Goal: Information Seeking & Learning: Learn about a topic

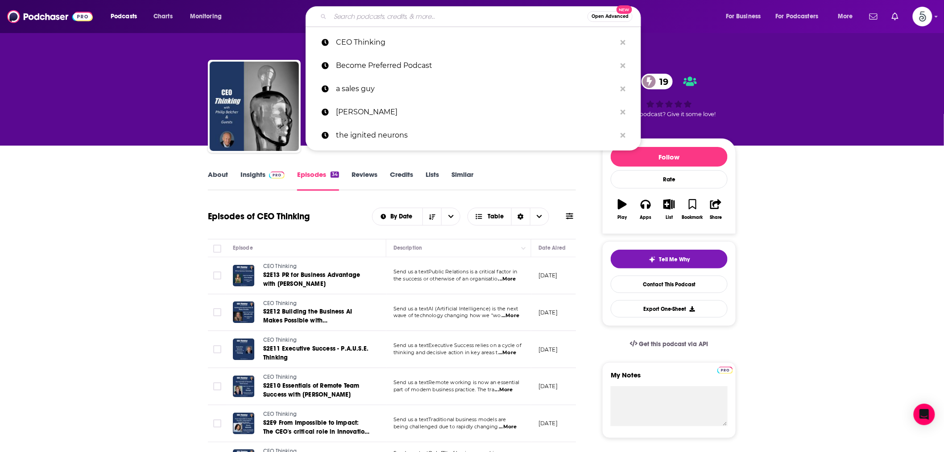
type input "Coaching for Leaders"
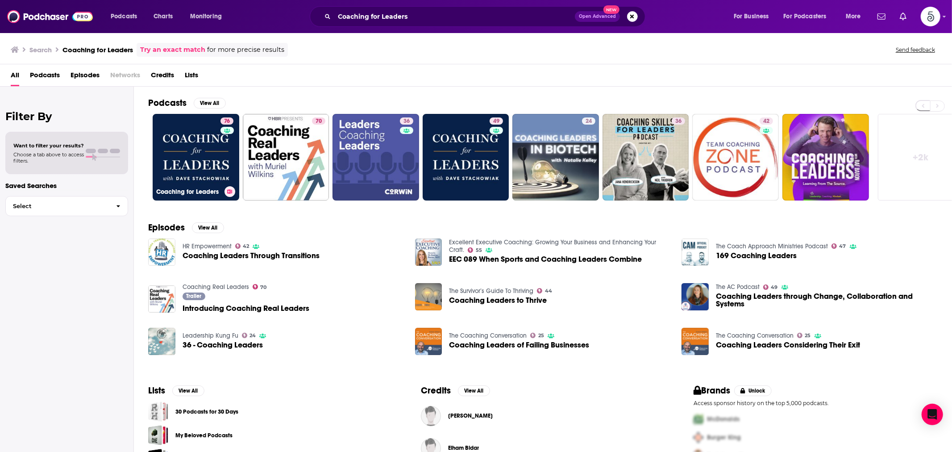
click at [204, 157] on link "76 Coaching for Leaders" at bounding box center [196, 157] width 87 height 87
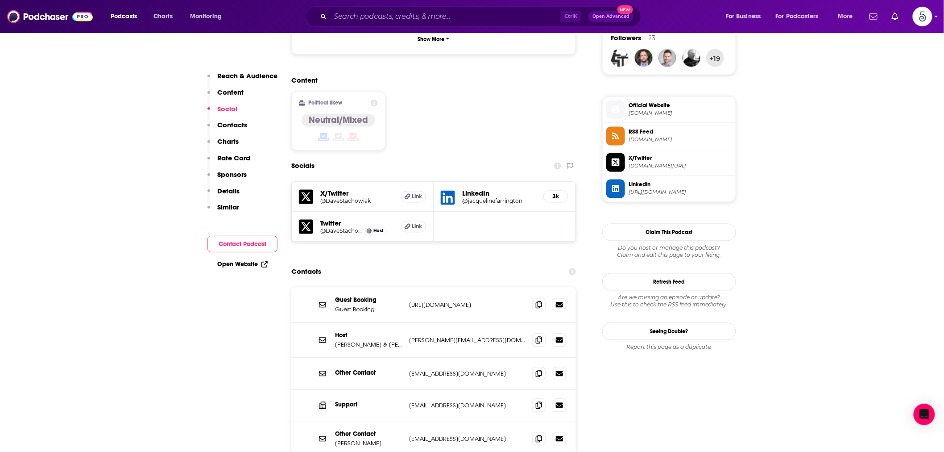
scroll to position [743, 0]
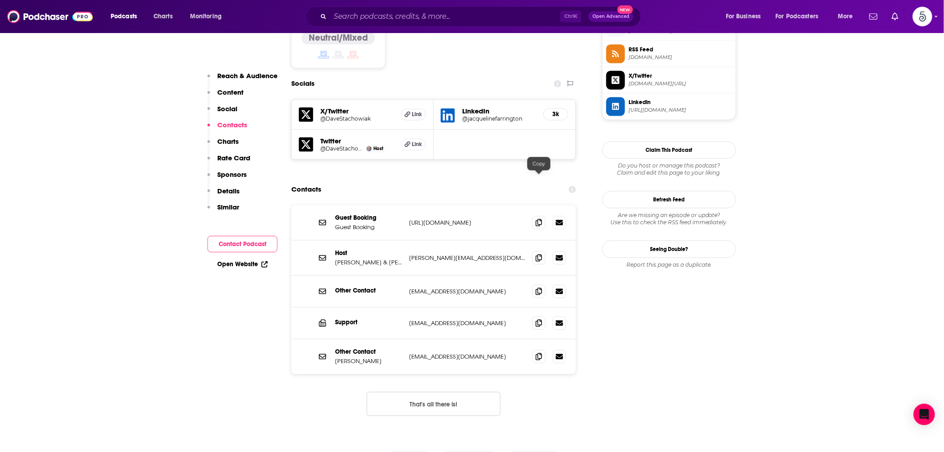
click at [540, 216] on span at bounding box center [538, 222] width 13 height 13
click at [543, 251] on span at bounding box center [538, 257] width 13 height 13
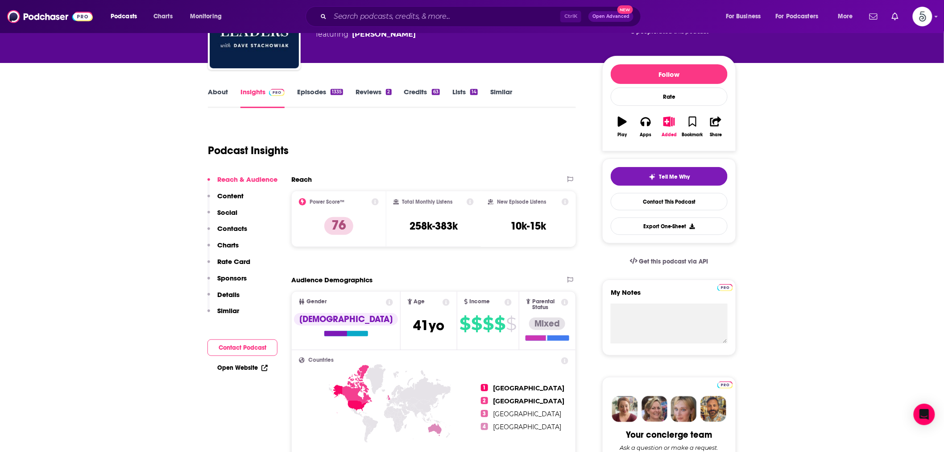
scroll to position [0, 0]
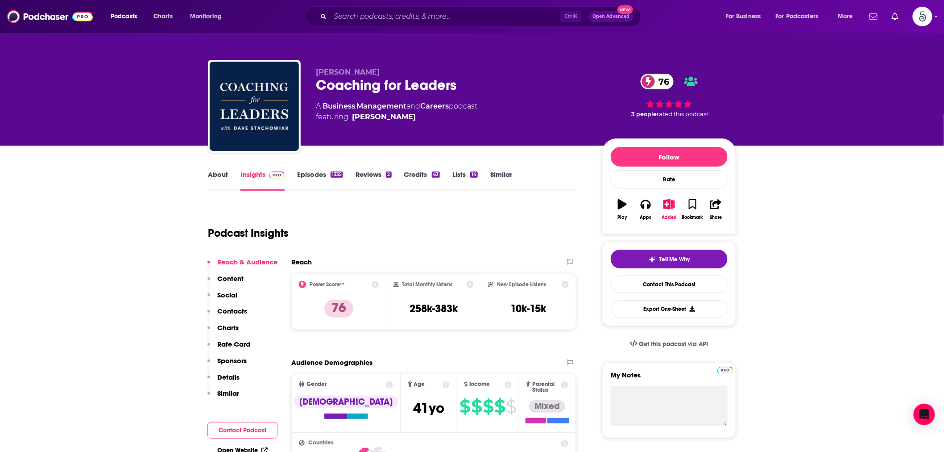
click at [219, 180] on link "About" at bounding box center [218, 180] width 20 height 21
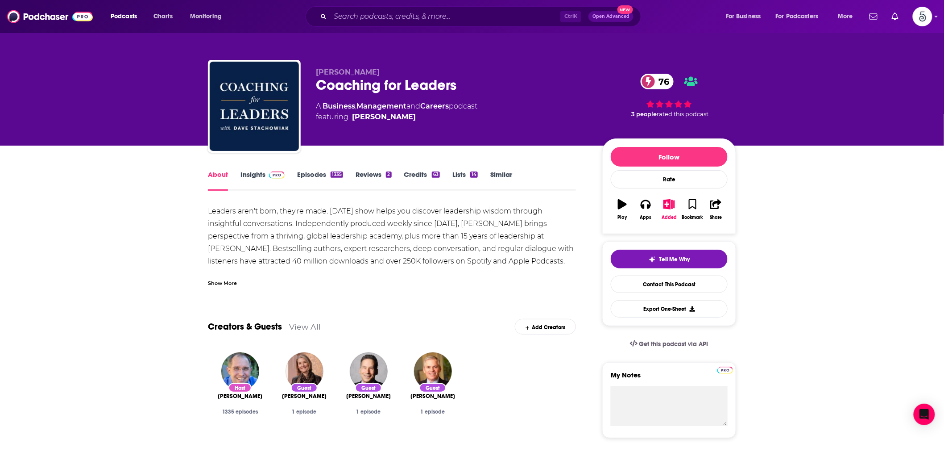
click at [224, 282] on div "Show More" at bounding box center [222, 282] width 29 height 8
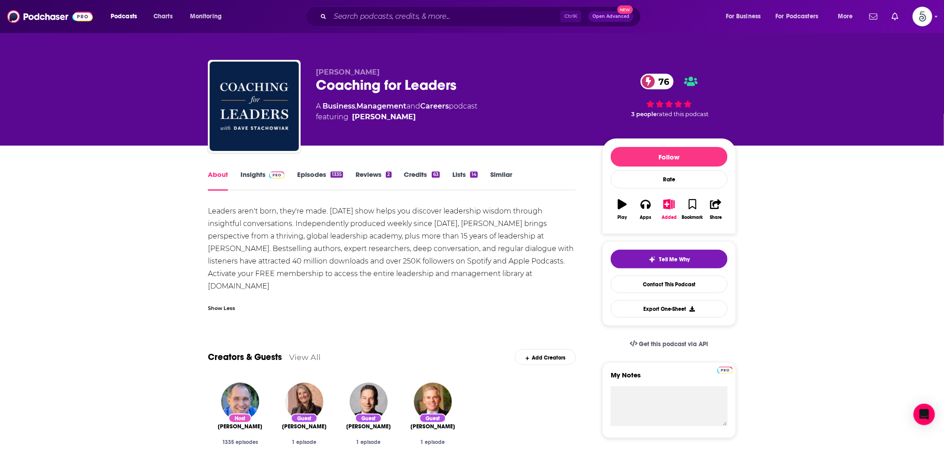
drag, startPoint x: 300, startPoint y: 287, endPoint x: 204, endPoint y: 211, distance: 122.2
copy div "Leaders aren't born, they're made. [DATE] show helps you discover leadership wi…"
drag, startPoint x: 358, startPoint y: 216, endPoint x: 323, endPoint y: 195, distance: 40.4
click at [358, 216] on div "Leaders aren't born, they're made. [DATE] show helps you discover leadership wi…" at bounding box center [392, 248] width 368 height 87
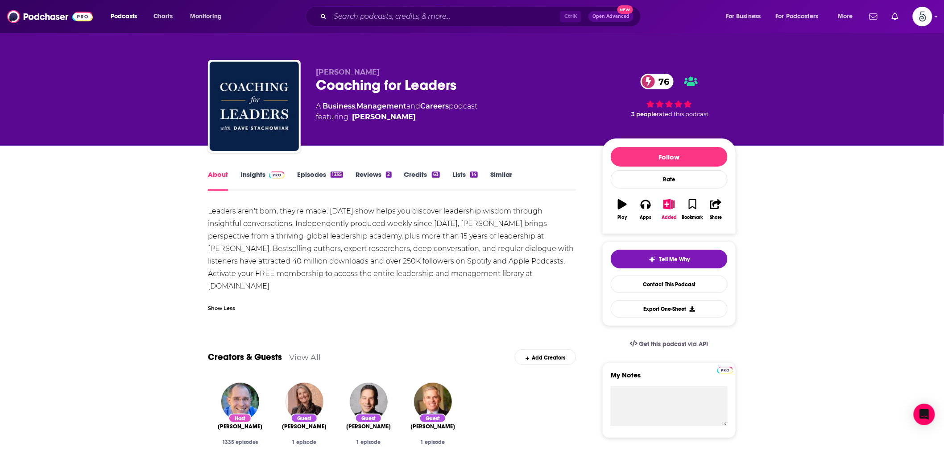
click at [261, 180] on link "Insights" at bounding box center [263, 180] width 44 height 21
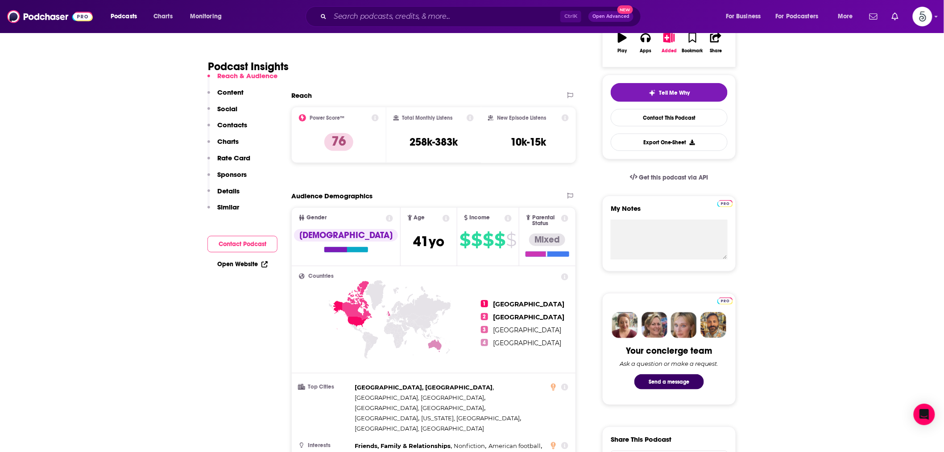
scroll to position [578, 0]
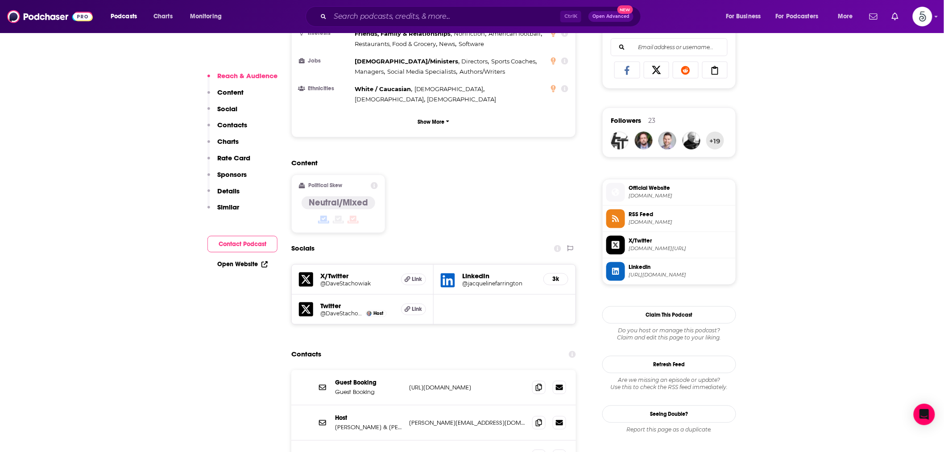
click at [658, 196] on span "[DOMAIN_NAME]" at bounding box center [681, 196] width 104 height 7
click at [350, 15] on input "Search podcasts, credits, & more..." at bounding box center [445, 16] width 230 height 14
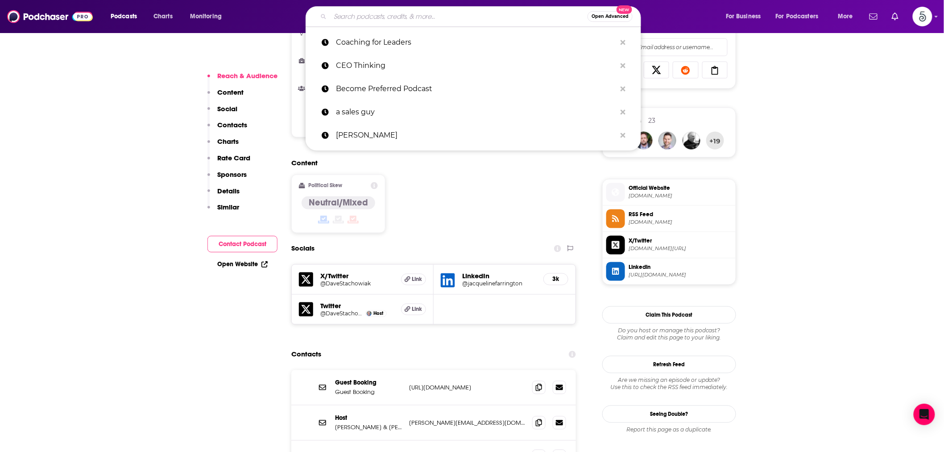
paste input "The Learning Leader Show"
type input "The Learning Leader Show"
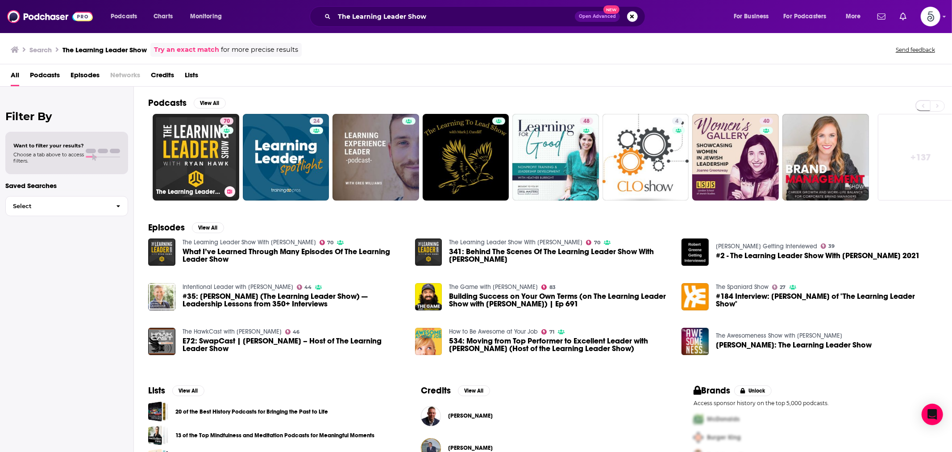
click at [217, 153] on link "70 The Learning Leader Show With [PERSON_NAME]" at bounding box center [196, 157] width 87 height 87
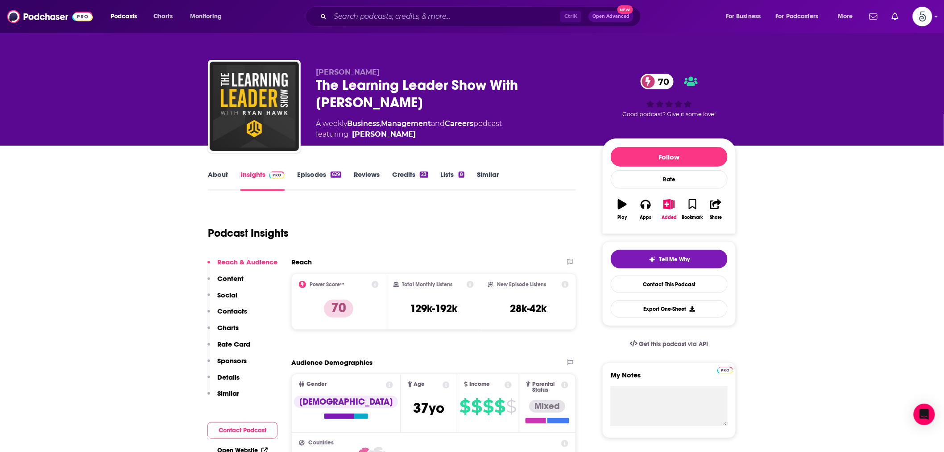
click at [220, 179] on link "About" at bounding box center [218, 180] width 20 height 21
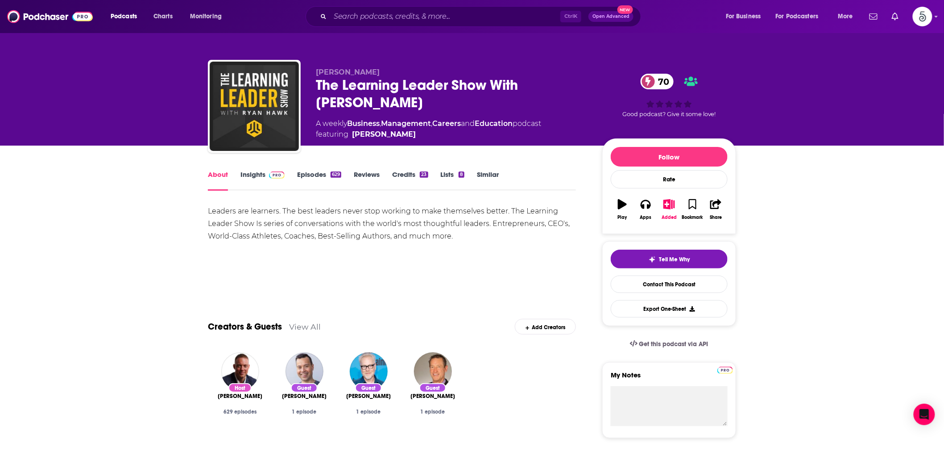
click at [241, 176] on link "Insights" at bounding box center [263, 180] width 44 height 21
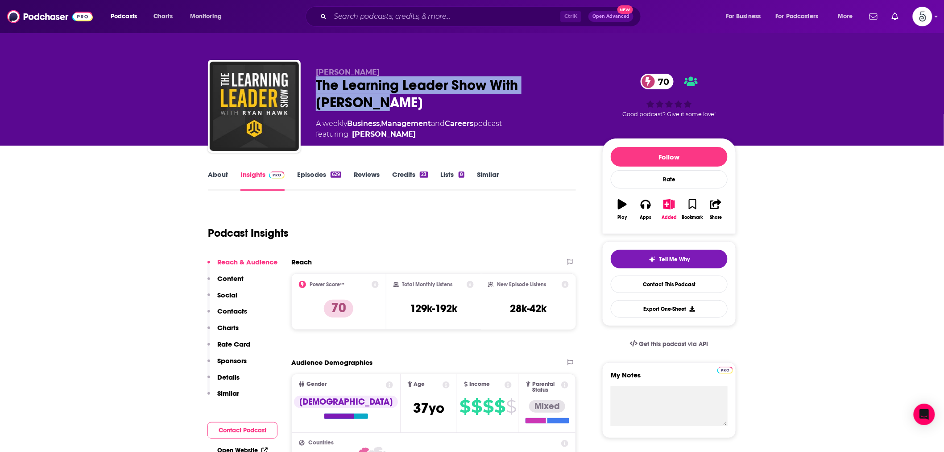
drag, startPoint x: 325, startPoint y: 85, endPoint x: 351, endPoint y: 99, distance: 29.1
click at [353, 98] on div "[PERSON_NAME] The Learning Leader Show With [PERSON_NAME] 70 A weekly Business …" at bounding box center [472, 108] width 528 height 96
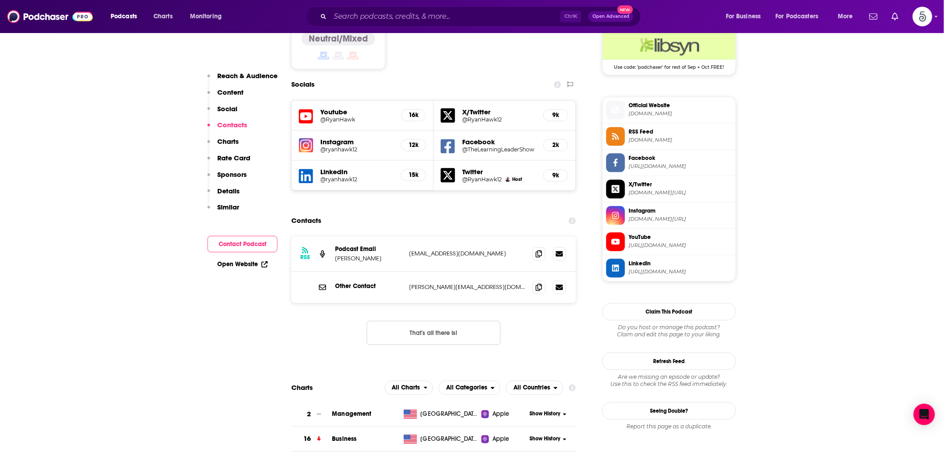
scroll to position [826, 0]
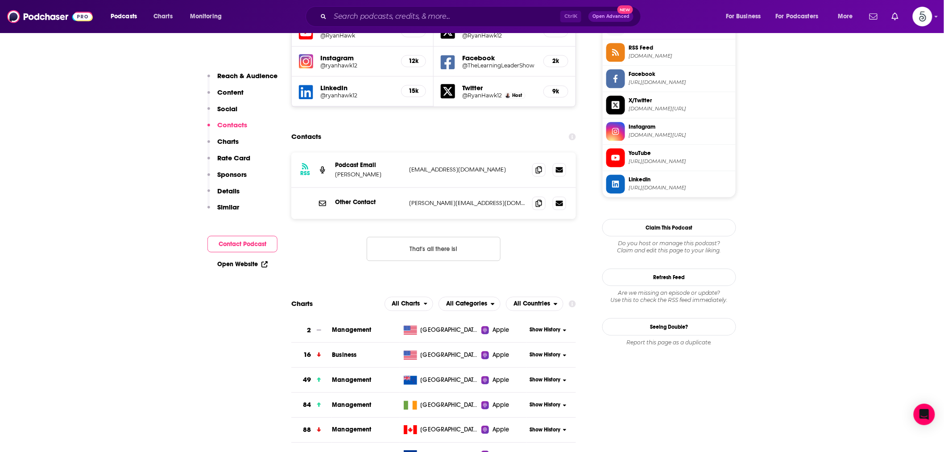
click at [471, 237] on button "That's all there is!" at bounding box center [434, 249] width 134 height 24
click at [539, 163] on span at bounding box center [538, 169] width 13 height 13
click at [538, 199] on icon at bounding box center [539, 202] width 6 height 7
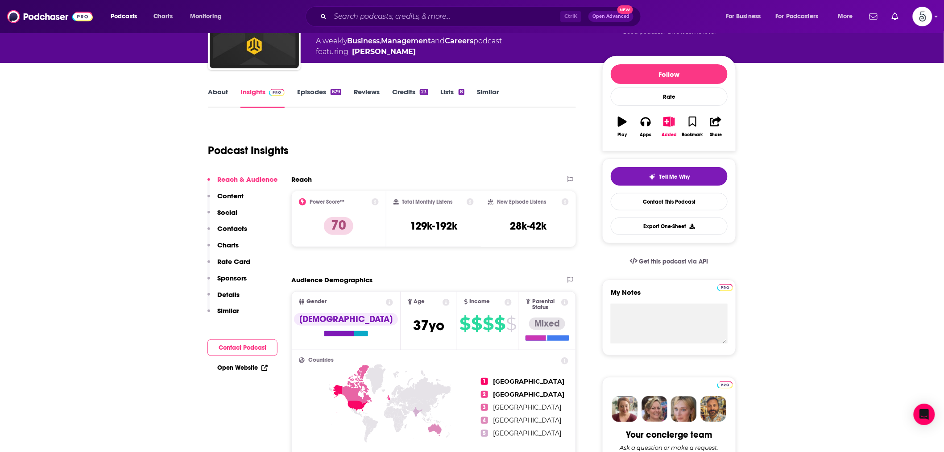
scroll to position [0, 0]
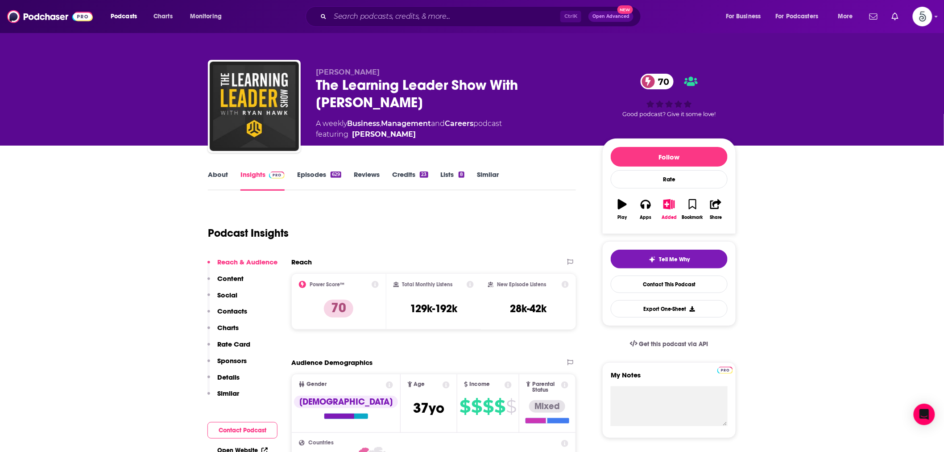
click at [219, 177] on link "About" at bounding box center [218, 180] width 20 height 21
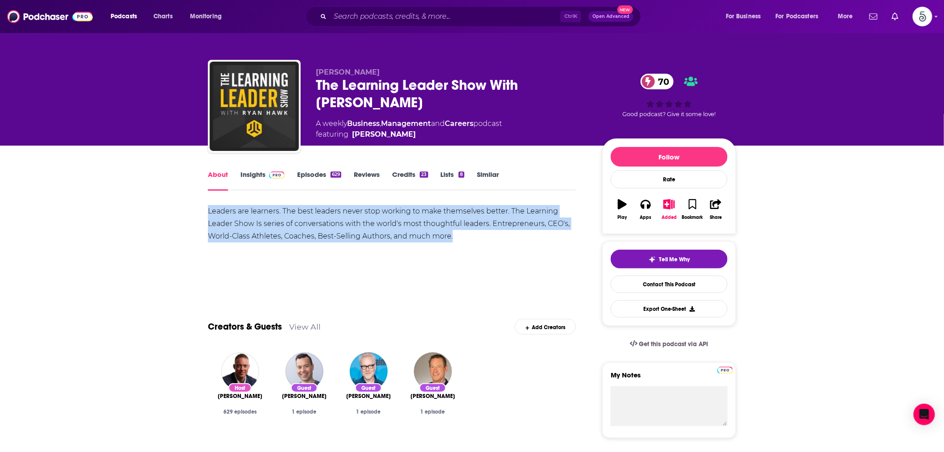
drag, startPoint x: 212, startPoint y: 210, endPoint x: 459, endPoint y: 234, distance: 247.5
copy div "Leaders are learners. The best leaders never stop working to make themselves be…"
click at [263, 171] on link "Insights" at bounding box center [263, 180] width 44 height 21
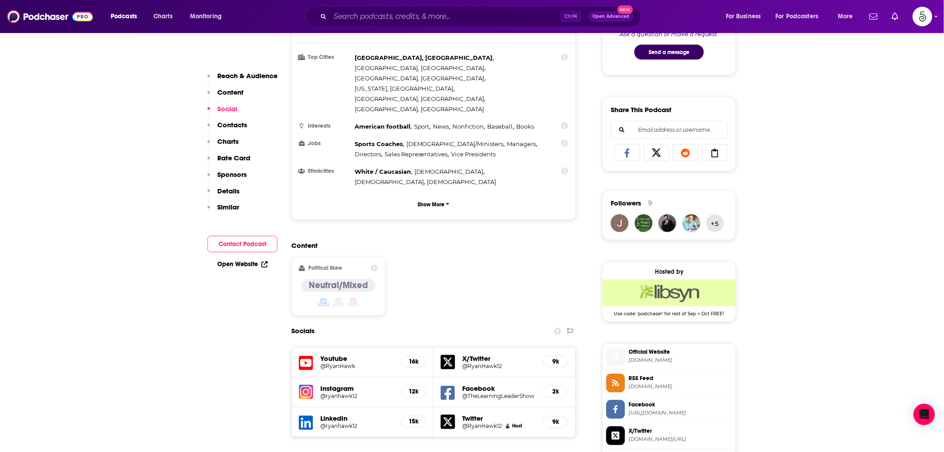
scroll to position [661, 0]
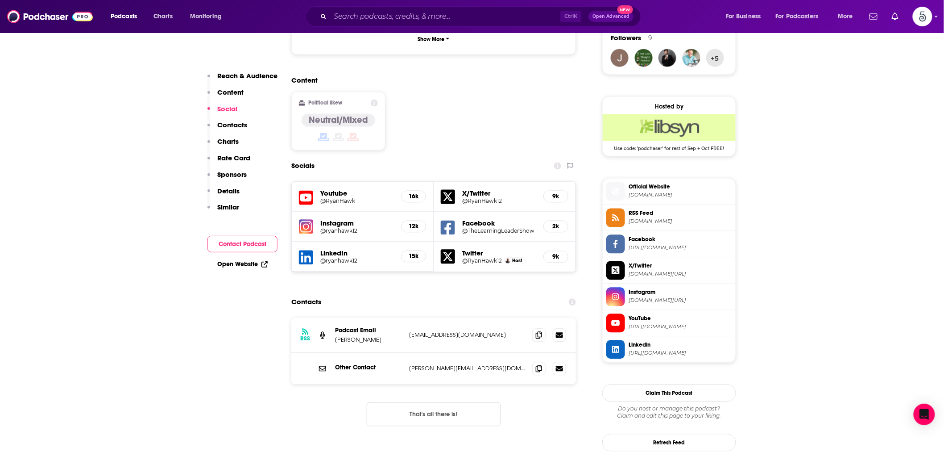
click at [660, 193] on span "[DOMAIN_NAME]" at bounding box center [681, 195] width 104 height 7
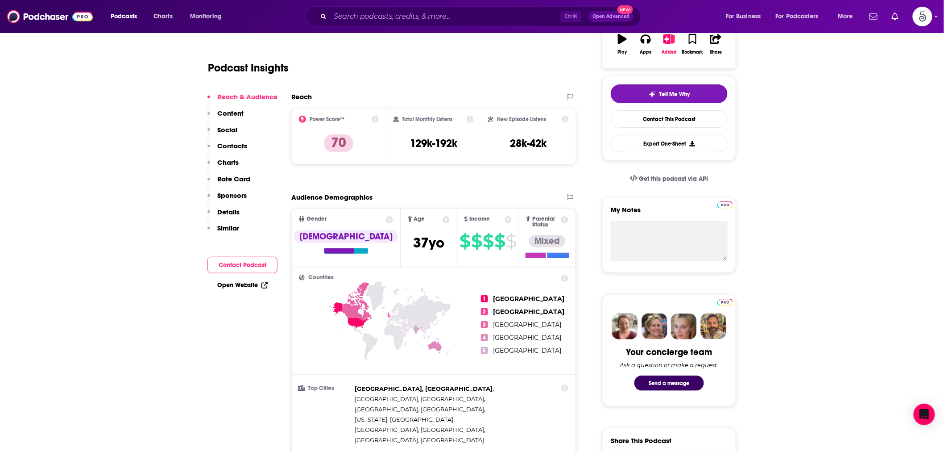
scroll to position [0, 0]
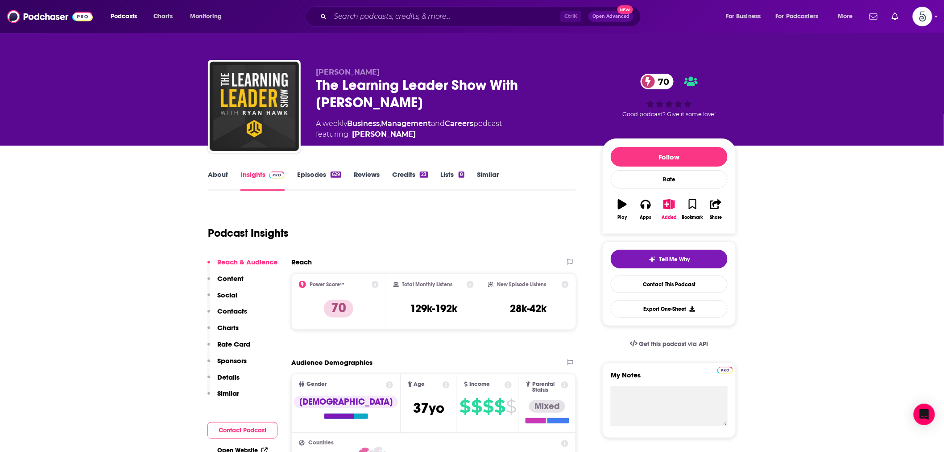
click at [308, 174] on link "Episodes 629" at bounding box center [319, 180] width 44 height 21
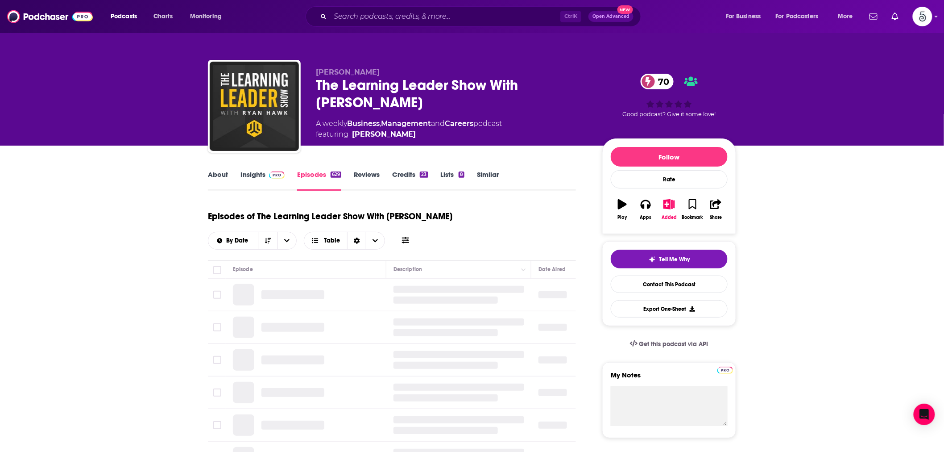
click at [252, 174] on link "Insights" at bounding box center [263, 180] width 44 height 21
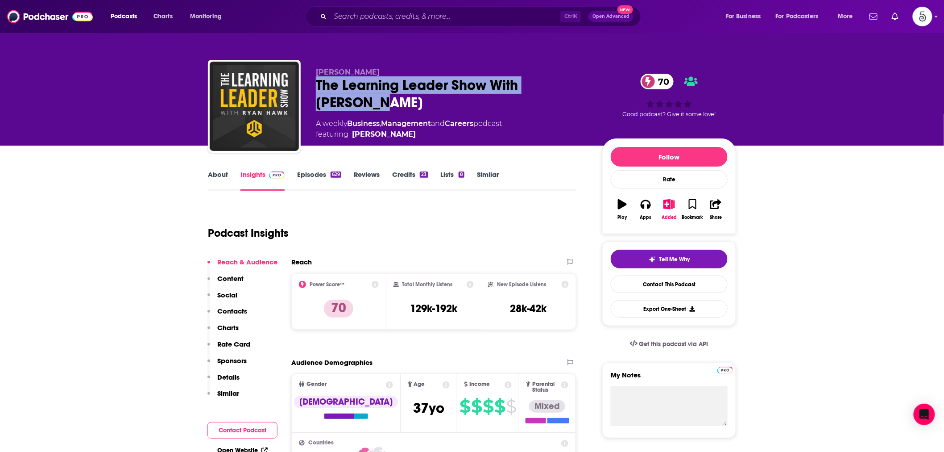
drag, startPoint x: 318, startPoint y: 86, endPoint x: 359, endPoint y: 108, distance: 46.1
click at [359, 108] on div "The Learning Leader Show With [PERSON_NAME] 70" at bounding box center [452, 93] width 272 height 35
copy h2 "The Learning Leader Show With [PERSON_NAME]"
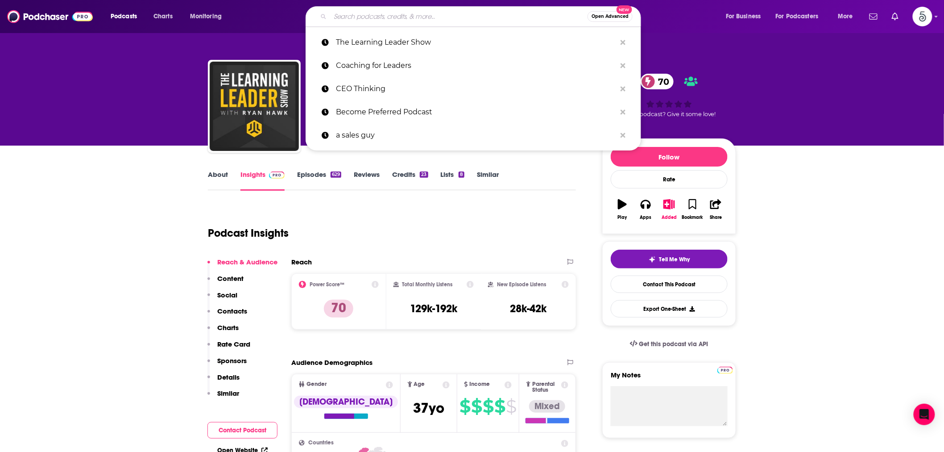
click at [337, 21] on input "Search podcasts, credits, & more..." at bounding box center [458, 16] width 257 height 14
paste input "The Modern Manager"
type input "The Modern Manager"
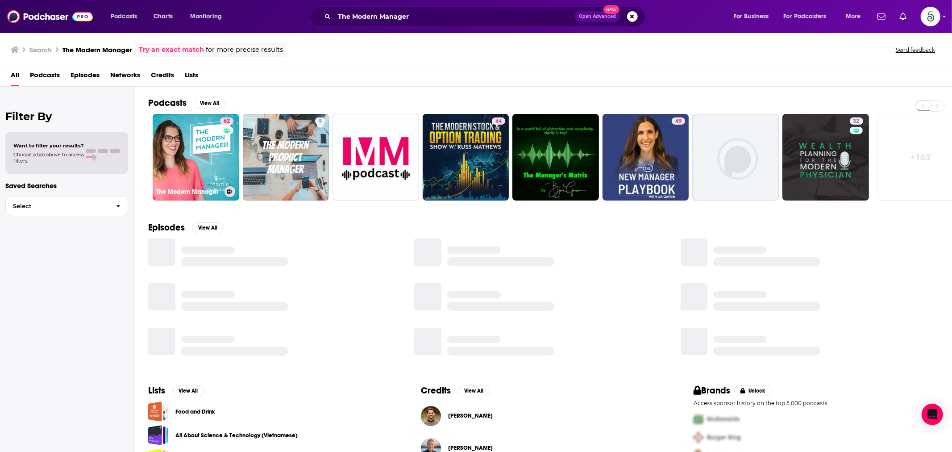
click at [215, 145] on link "62 The Modern Manager" at bounding box center [196, 157] width 87 height 87
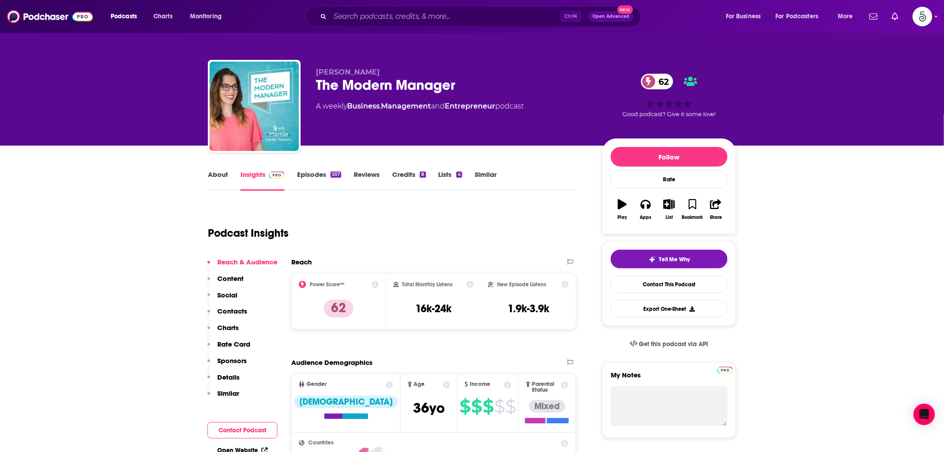
click at [222, 180] on link "About" at bounding box center [218, 180] width 20 height 21
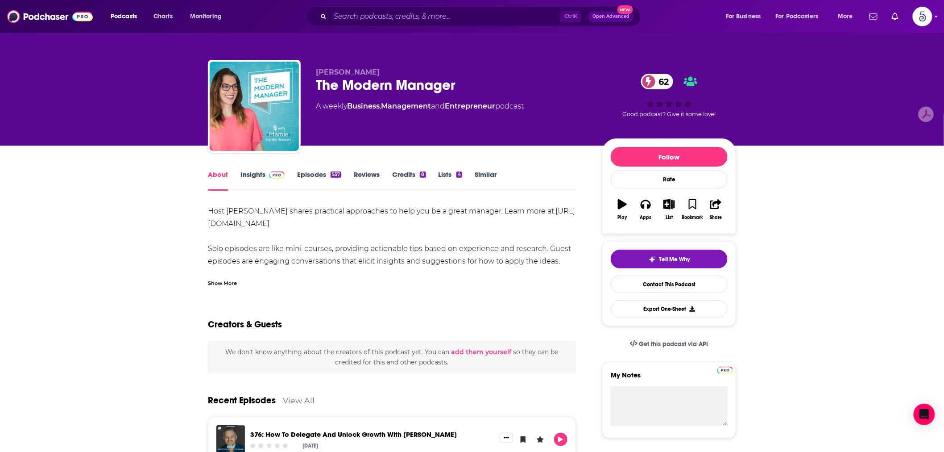
click at [260, 170] on link "Insights" at bounding box center [263, 180] width 44 height 21
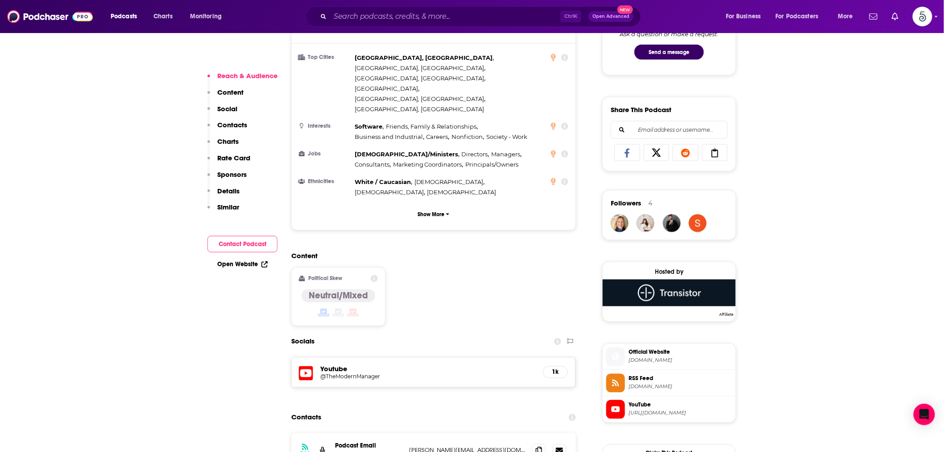
scroll to position [578, 0]
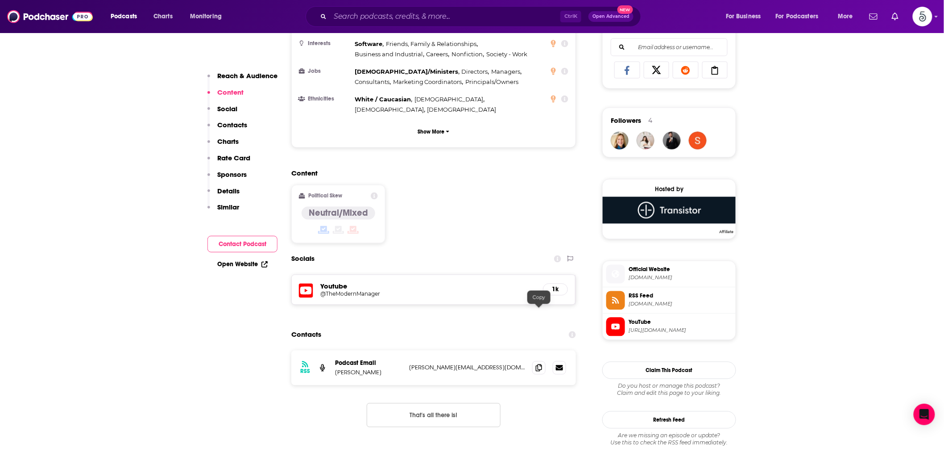
click at [539, 364] on icon at bounding box center [539, 367] width 6 height 7
drag, startPoint x: 336, startPoint y: 319, endPoint x: 396, endPoint y: 321, distance: 60.3
click at [396, 350] on div "RSS Podcast Email [PERSON_NAME] Stewart [EMAIL_ADDRESS][DOMAIN_NAME] [PERSON_NA…" at bounding box center [433, 367] width 285 height 35
copy p "[PERSON_NAME]"
click at [542, 364] on icon at bounding box center [539, 367] width 6 height 7
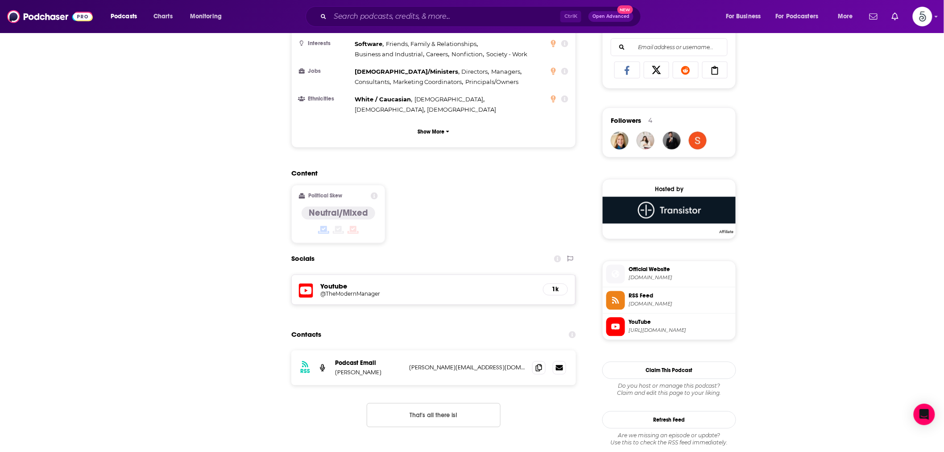
scroll to position [0, 0]
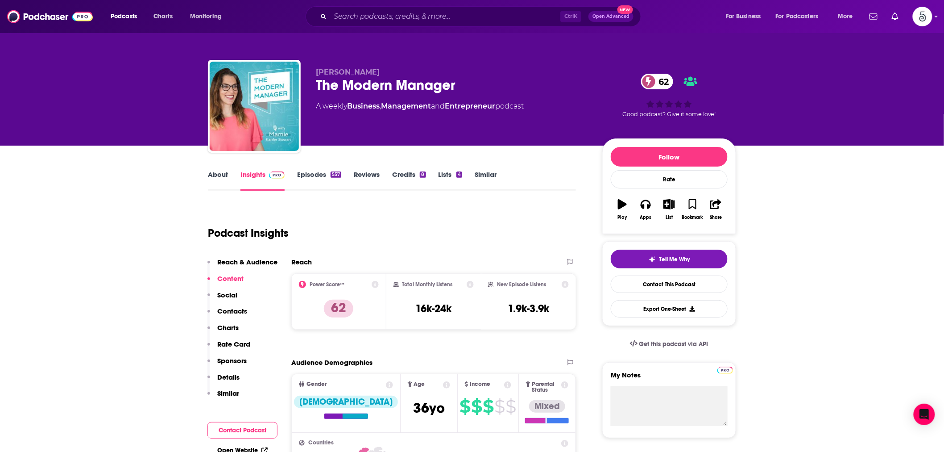
click at [216, 174] on link "About" at bounding box center [218, 180] width 20 height 21
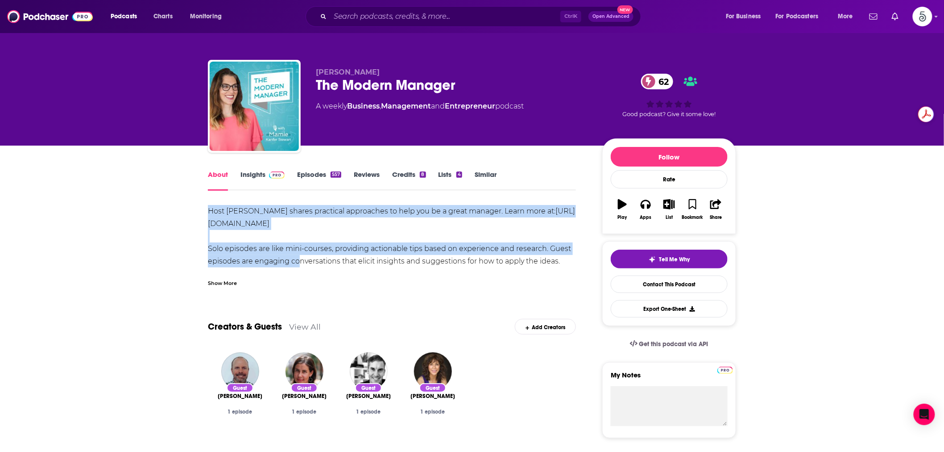
drag, startPoint x: 207, startPoint y: 212, endPoint x: 295, endPoint y: 266, distance: 103.9
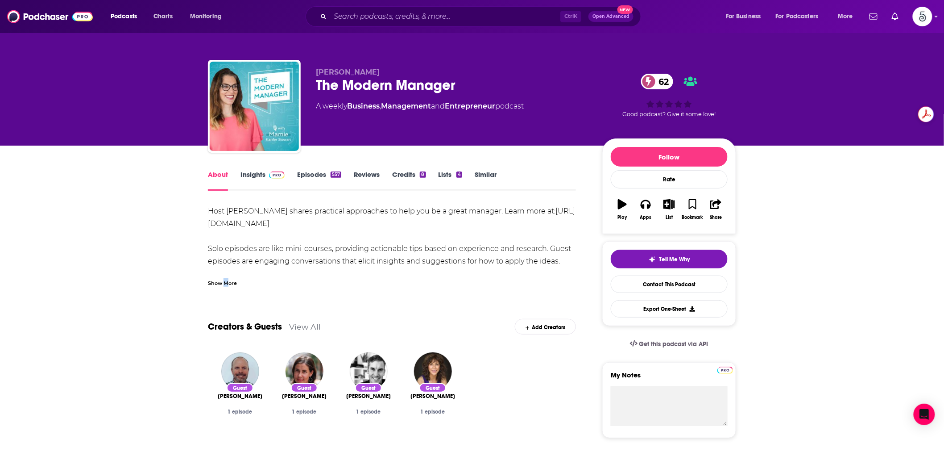
click at [227, 284] on div "Show More" at bounding box center [222, 282] width 29 height 8
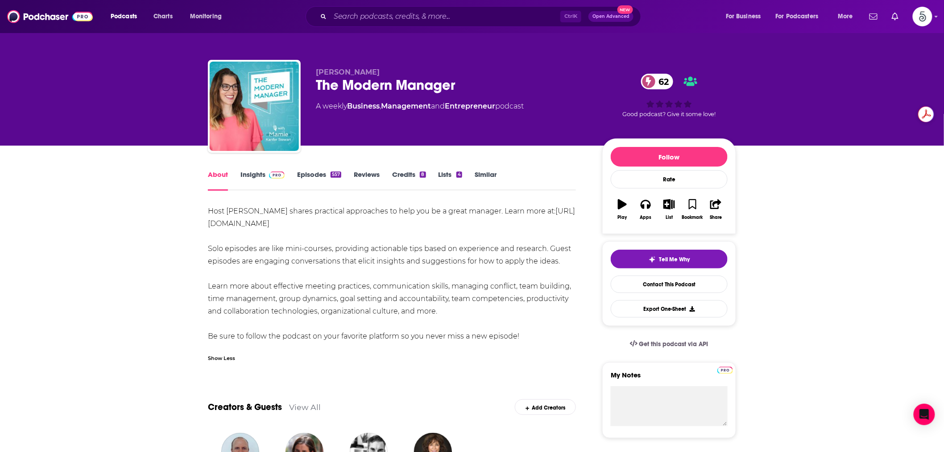
drag, startPoint x: 529, startPoint y: 336, endPoint x: 311, endPoint y: 278, distance: 225.4
click at [310, 276] on div "Host [PERSON_NAME] shares practical approaches to help you be a great manager. …" at bounding box center [392, 273] width 368 height 137
click at [311, 279] on div "Host [PERSON_NAME] shares practical approaches to help you be a great manager. …" at bounding box center [392, 273] width 368 height 137
click at [436, 319] on div "Host [PERSON_NAME] shares practical approaches to help you be a great manager. …" at bounding box center [392, 273] width 368 height 137
click at [443, 312] on div "Host [PERSON_NAME] shares practical approaches to help you be a great manager. …" at bounding box center [392, 273] width 368 height 137
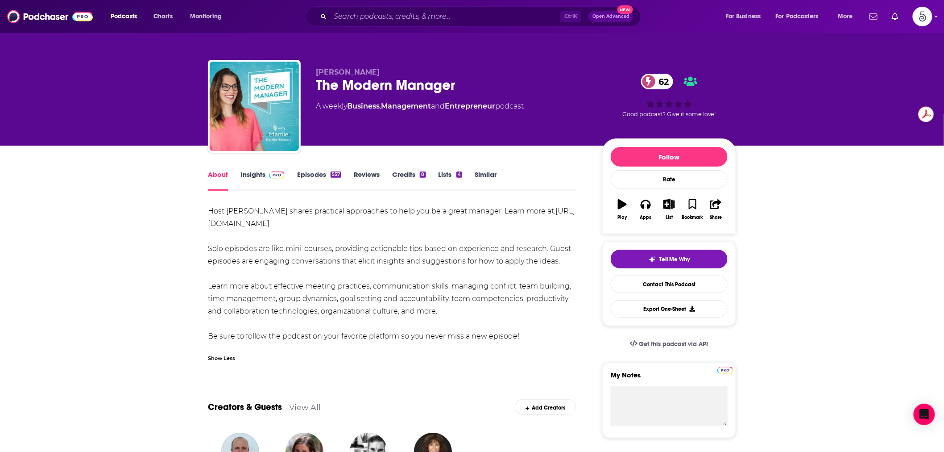
click at [440, 313] on div "Host [PERSON_NAME] shares practical approaches to help you be a great manager. …" at bounding box center [392, 273] width 368 height 137
click at [423, 306] on div "Host [PERSON_NAME] shares practical approaches to help you be a great manager. …" at bounding box center [392, 273] width 368 height 137
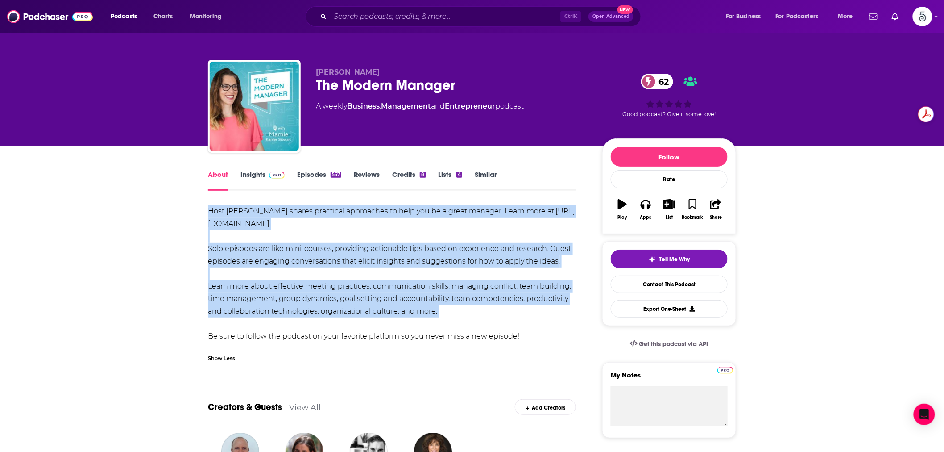
drag, startPoint x: 210, startPoint y: 208, endPoint x: 442, endPoint y: 317, distance: 256.3
click at [443, 317] on div "Host [PERSON_NAME] shares practical approaches to help you be a great manager. …" at bounding box center [392, 273] width 368 height 137
copy div "Host [PERSON_NAME] shares practical approaches to help you be a great manager. …"
click at [252, 174] on link "Insights" at bounding box center [263, 180] width 44 height 21
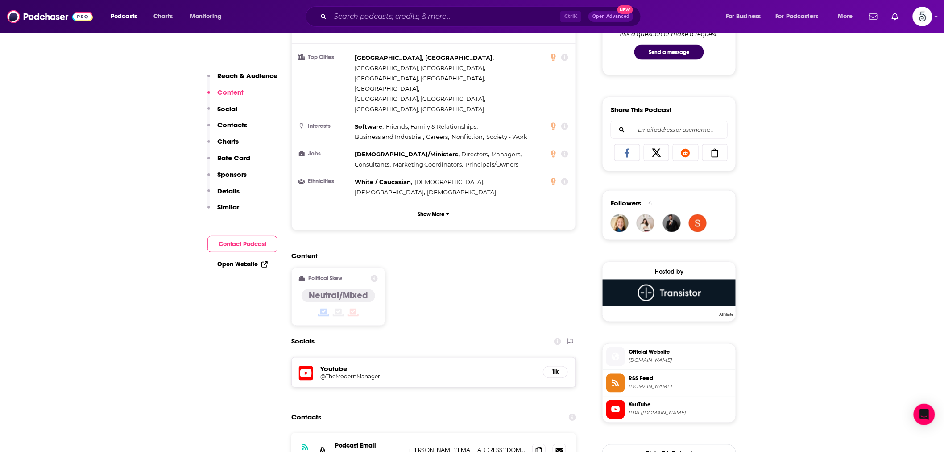
scroll to position [661, 0]
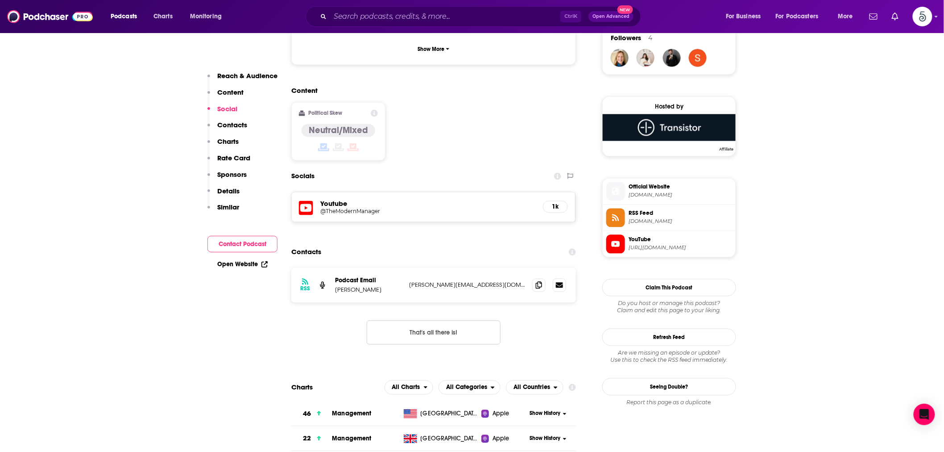
click at [645, 192] on span "[DOMAIN_NAME]" at bounding box center [681, 195] width 104 height 7
